Goal: Transaction & Acquisition: Purchase product/service

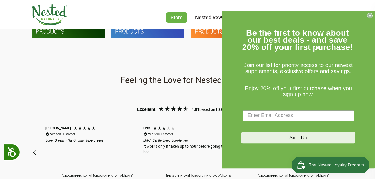
scroll to position [419, 0]
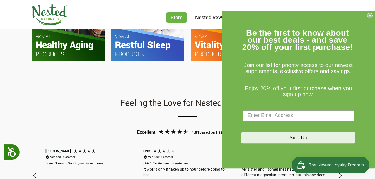
click at [370, 15] on icon "Close dialog" at bounding box center [370, 16] width 2 height 2
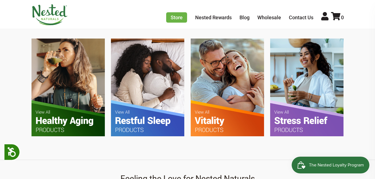
scroll to position [385, 0]
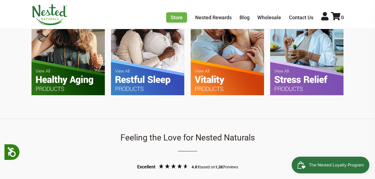
click at [59, 59] on img at bounding box center [68, 45] width 73 height 97
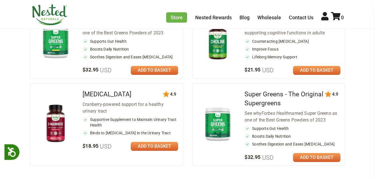
scroll to position [283, 0]
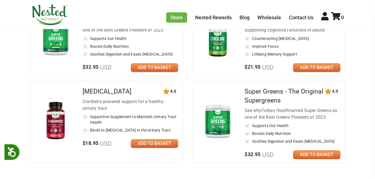
click at [143, 67] on link at bounding box center [154, 67] width 47 height 9
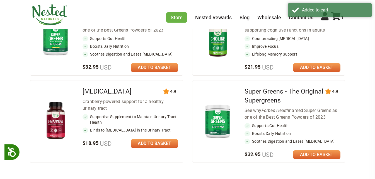
click at [137, 142] on link at bounding box center [154, 143] width 47 height 9
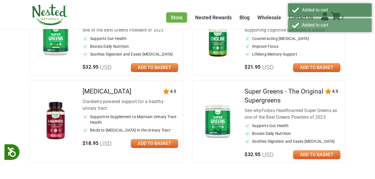
click at [305, 67] on link at bounding box center [316, 67] width 47 height 9
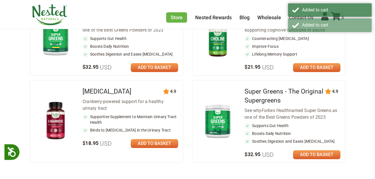
click at [313, 151] on link at bounding box center [316, 154] width 47 height 9
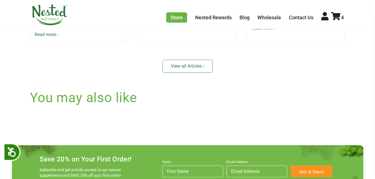
scroll to position [587, 0]
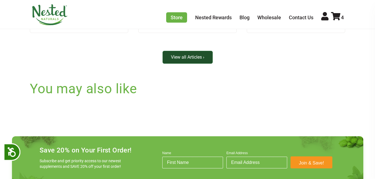
click at [185, 60] on link "View all Articles ›" at bounding box center [188, 57] width 50 height 13
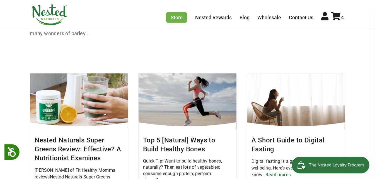
scroll to position [244, 0]
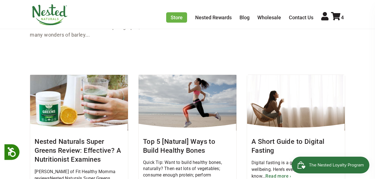
click at [53, 107] on img at bounding box center [79, 103] width 98 height 56
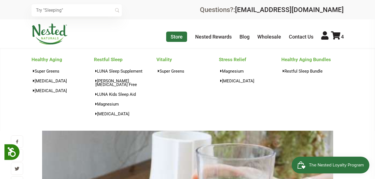
click at [175, 34] on link "Store" at bounding box center [176, 37] width 21 height 10
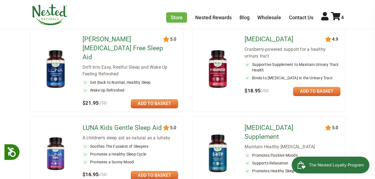
scroll to position [259, 0]
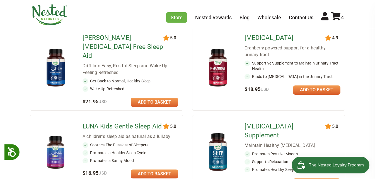
click at [314, 89] on link at bounding box center [316, 89] width 47 height 9
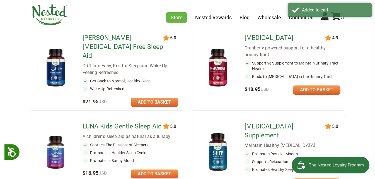
scroll to position [259, 0]
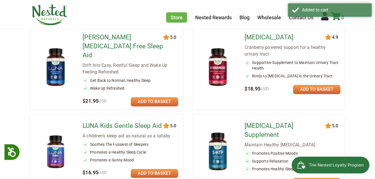
click at [338, 20] on icon at bounding box center [335, 16] width 9 height 8
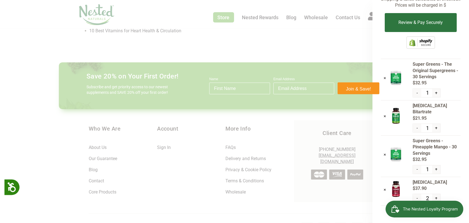
scroll to position [23, 0]
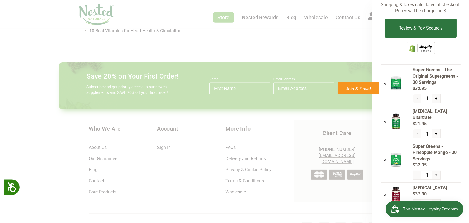
drag, startPoint x: 372, startPoint y: 1, endPoint x: 20, endPoint y: 101, distance: 365.6
click at [20, 101] on div at bounding box center [234, 111] width 469 height 223
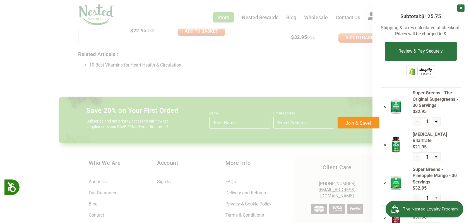
scroll to position [612, 0]
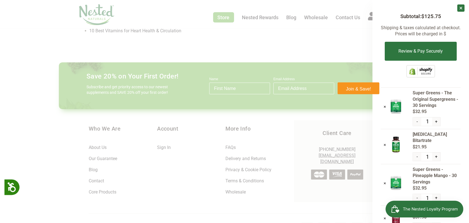
click at [375, 178] on img "Open Smile.io Rewards Program" at bounding box center [395, 209] width 8 height 8
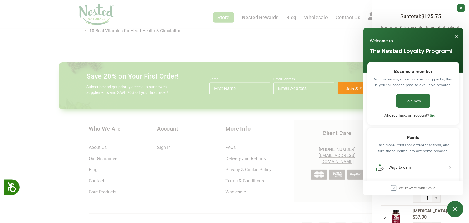
scroll to position [0, 0]
click at [375, 178] on div "Close Smile.io Rewards Program" at bounding box center [454, 209] width 7 height 7
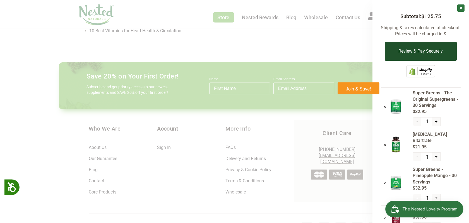
click at [375, 50] on button "Review & Pay Securely" at bounding box center [421, 51] width 72 height 19
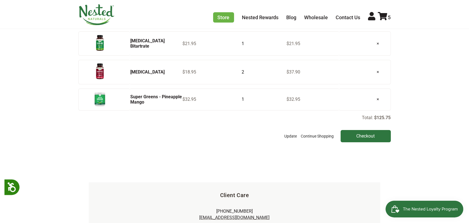
scroll to position [103, 0]
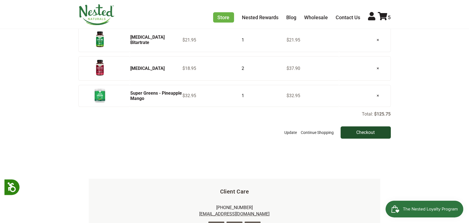
click at [359, 128] on input "Checkout" at bounding box center [366, 133] width 50 height 12
click at [359, 131] on input "Checkout" at bounding box center [366, 133] width 50 height 12
